Goal: Task Accomplishment & Management: Use online tool/utility

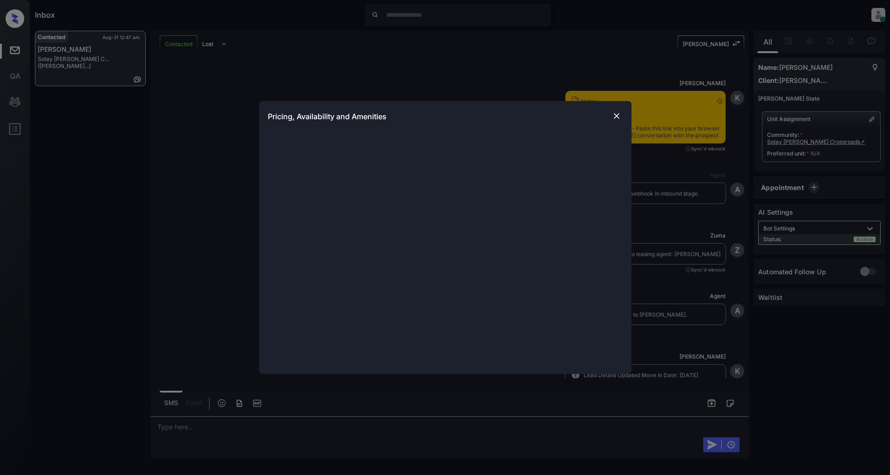
scroll to position [1390, 0]
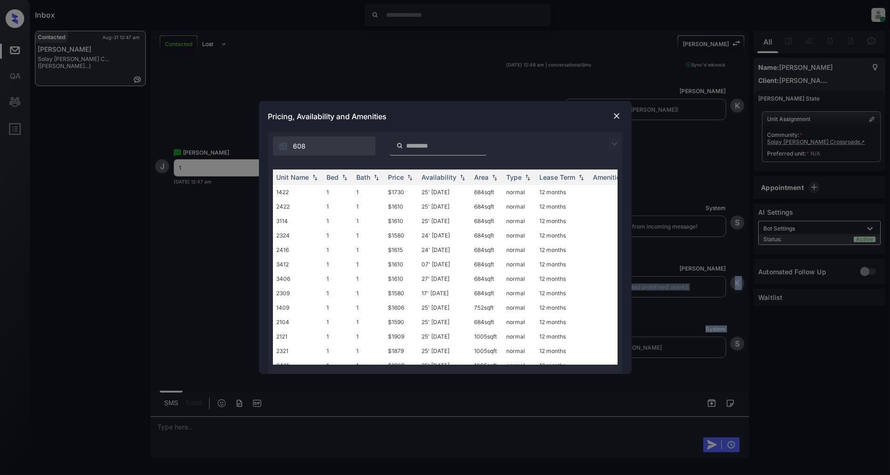
click at [611, 143] on img at bounding box center [613, 143] width 11 height 11
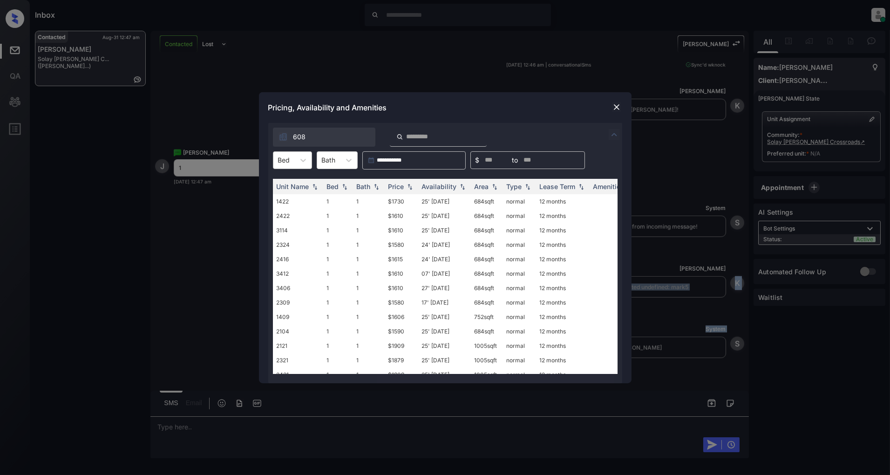
click at [274, 155] on div "Bed" at bounding box center [283, 160] width 21 height 14
click at [283, 182] on div "1" at bounding box center [292, 183] width 39 height 17
click at [410, 186] on img at bounding box center [409, 186] width 9 height 7
drag, startPoint x: 411, startPoint y: 196, endPoint x: 365, endPoint y: 201, distance: 45.9
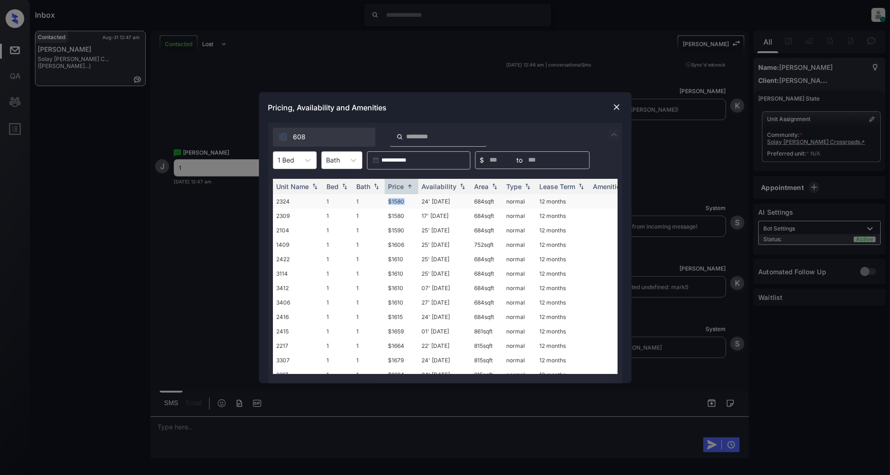
click at [365, 201] on tr "2324 1 1 $1580 24' [DATE] 684 sqft normal 12 months" at bounding box center [516, 201] width 486 height 14
click at [388, 199] on td "$1580" at bounding box center [402, 201] width 34 height 14
drag, startPoint x: 407, startPoint y: 199, endPoint x: 369, endPoint y: 202, distance: 38.3
click at [369, 202] on tr "2324 1 1 $1580 24' [DATE] 684 sqft normal 12 months" at bounding box center [516, 201] width 486 height 14
copy tr "$1580"
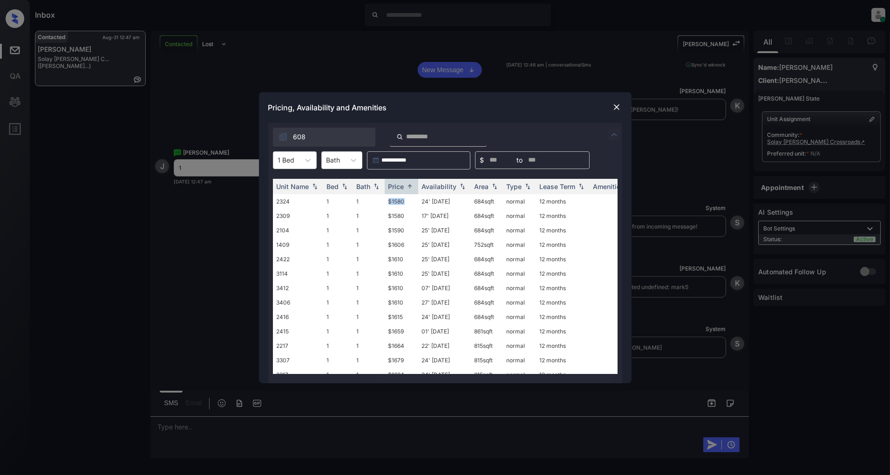
click at [612, 105] on img at bounding box center [616, 106] width 9 height 9
